Goal: Navigation & Orientation: Understand site structure

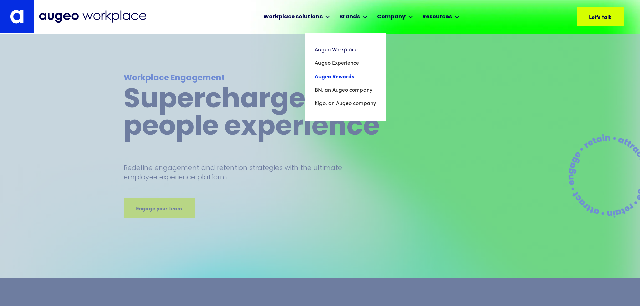
click at [347, 76] on link "Augeo Rewards" at bounding box center [345, 76] width 61 height 13
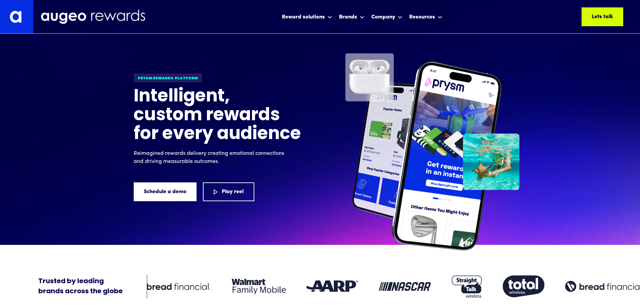
click at [20, 14] on img at bounding box center [16, 16] width 33 height 33
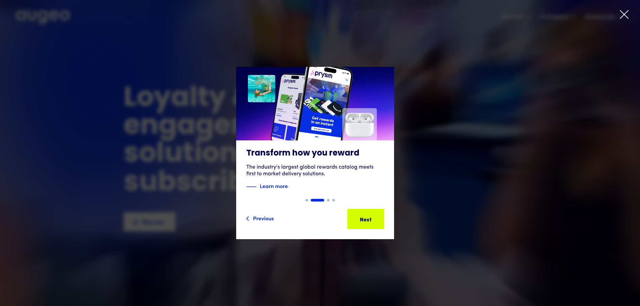
click at [622, 11] on icon at bounding box center [624, 14] width 10 height 10
